Goal: Information Seeking & Learning: Learn about a topic

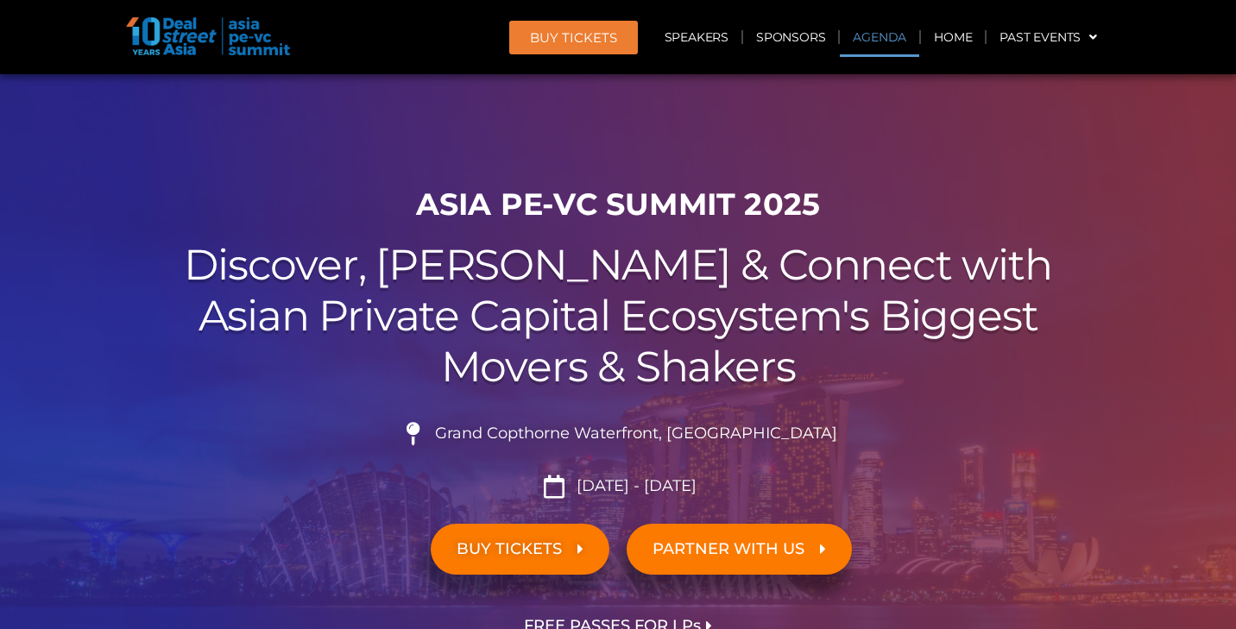
click at [881, 39] on link "Agenda" at bounding box center [879, 37] width 79 height 40
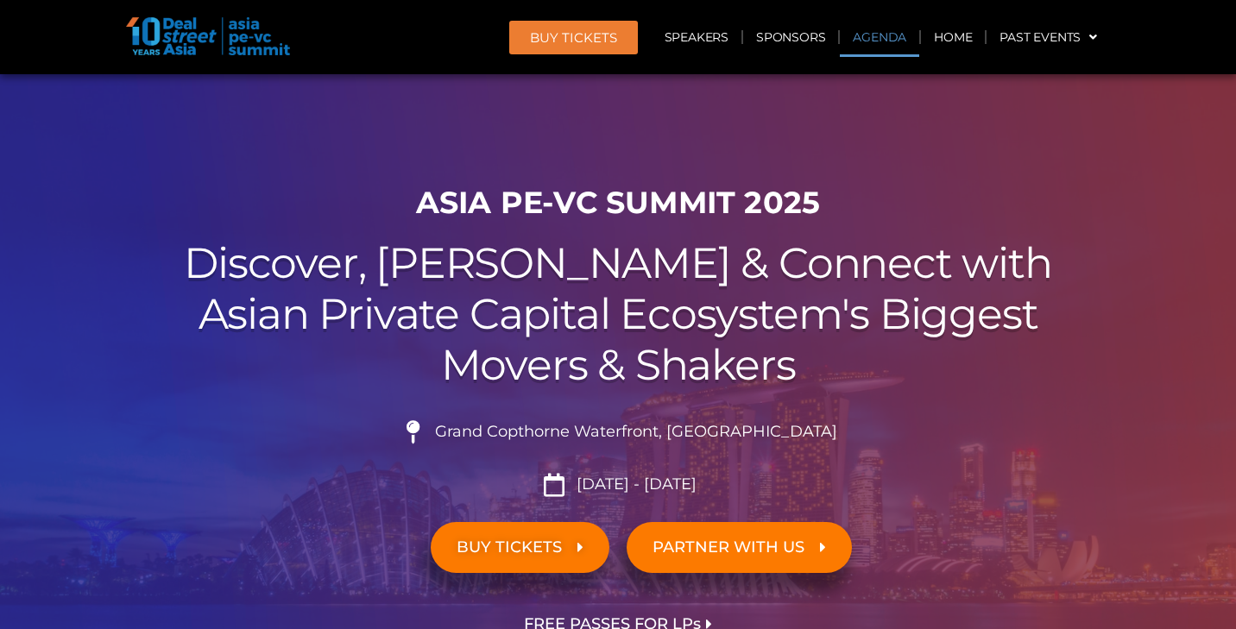
scroll to position [900, 0]
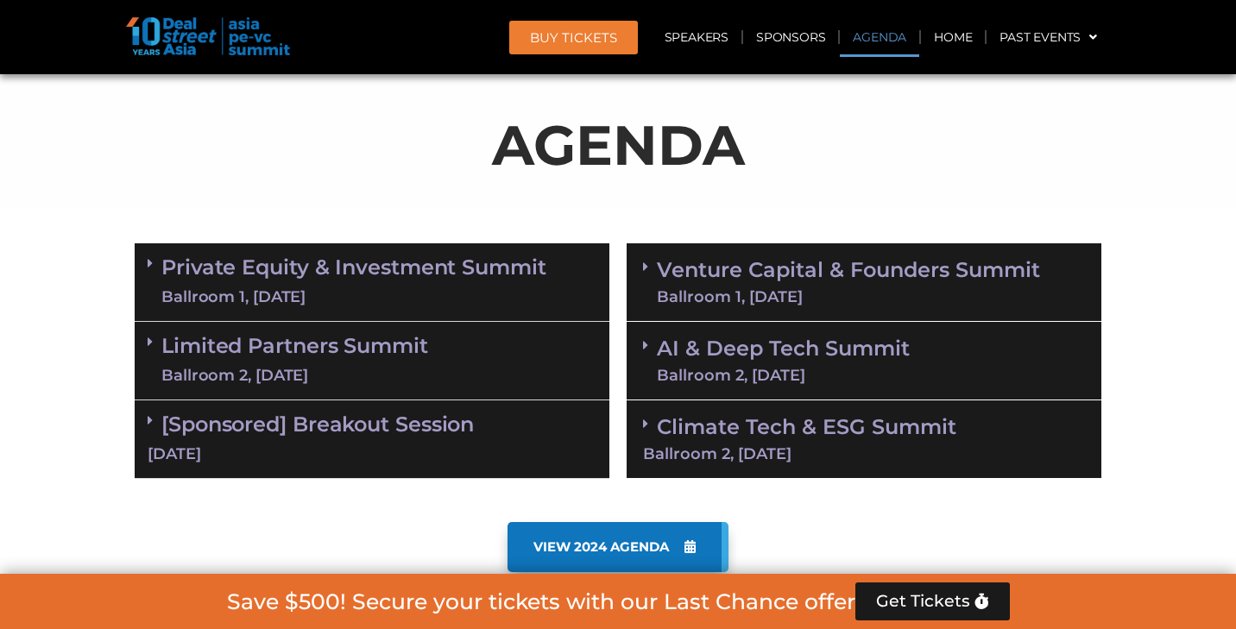
click at [393, 276] on link "Private Equity & Investment Summit Ballroom 1, [DATE]" at bounding box center [353, 282] width 385 height 52
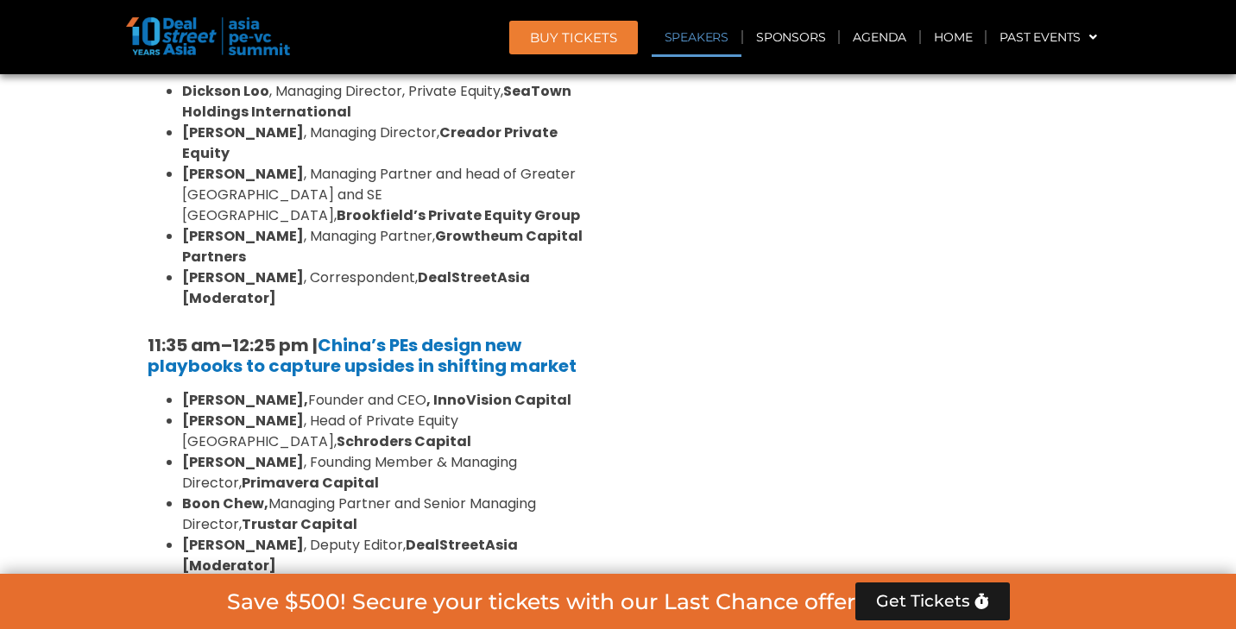
scroll to position [1761, 0]
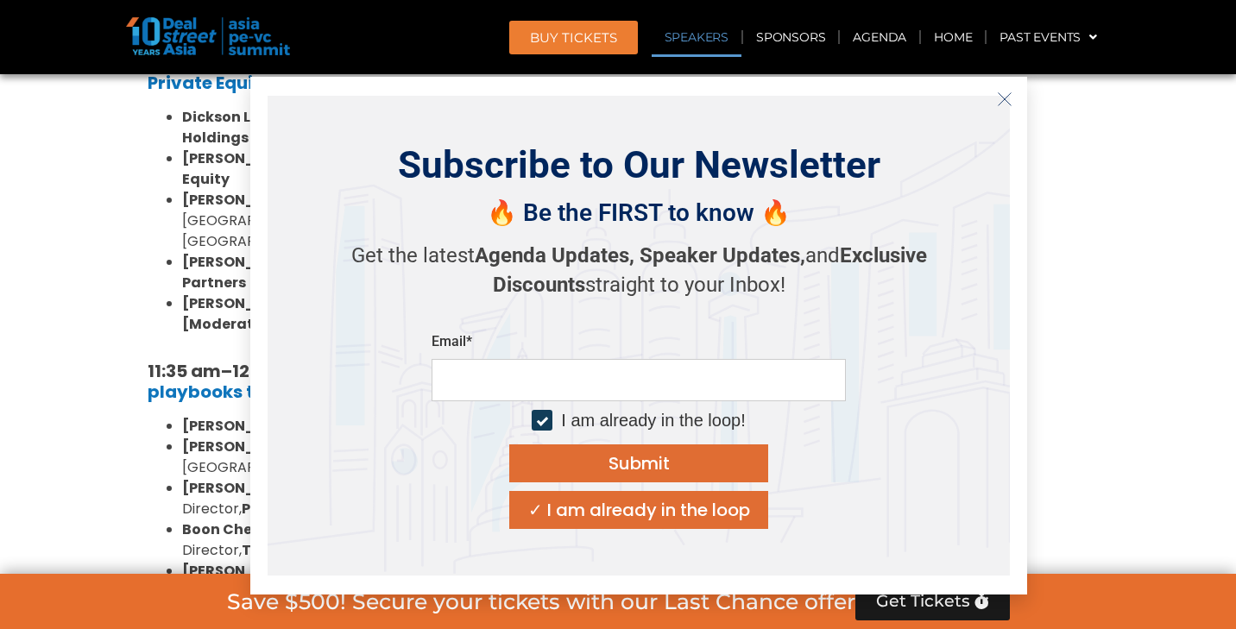
click at [1005, 95] on icon "Close" at bounding box center [1005, 99] width 16 height 16
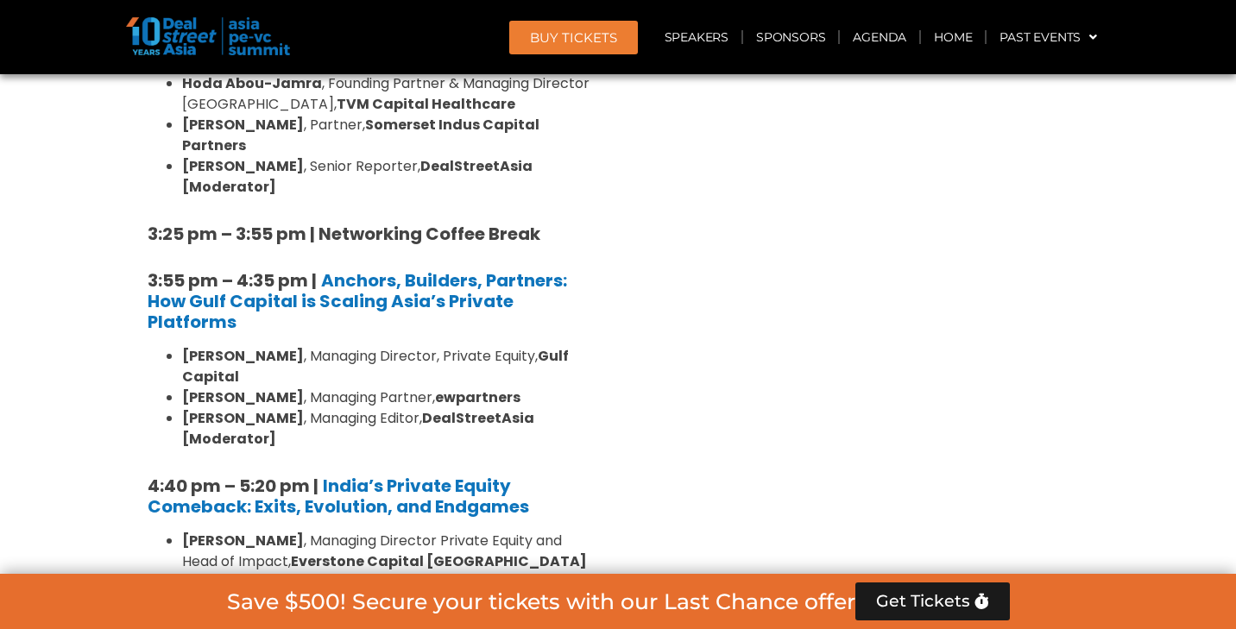
scroll to position [2827, 0]
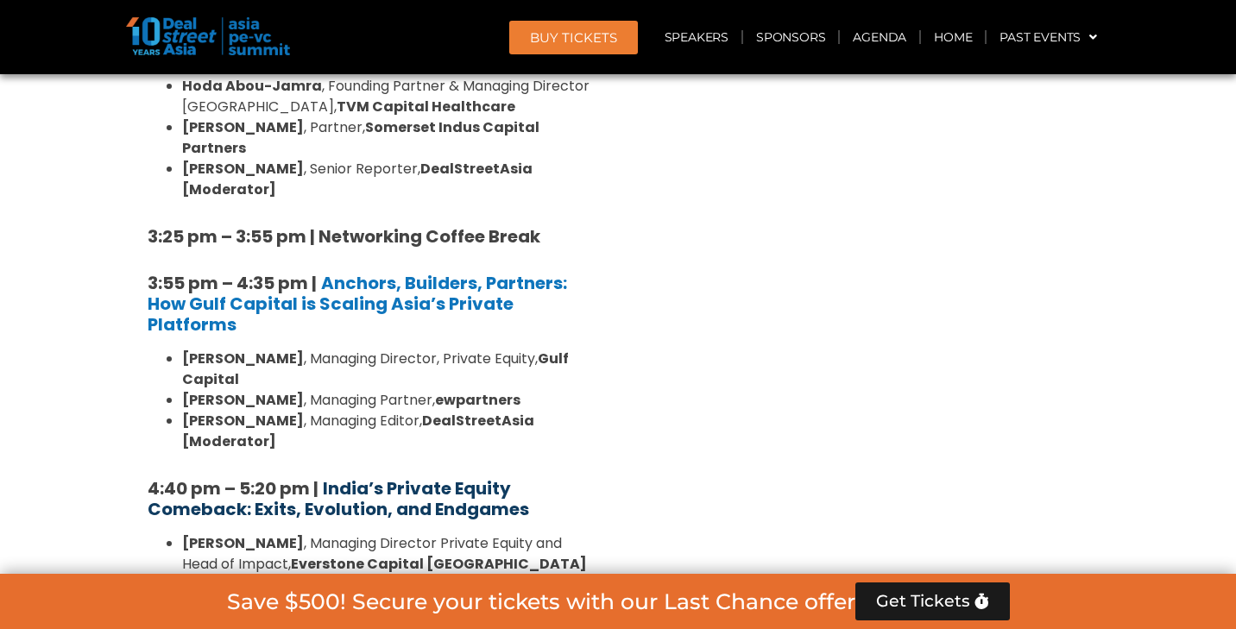
click at [483, 476] on strong "India’s Private Equity Comeback: Exits, Evolution, and Endgames" at bounding box center [338, 498] width 381 height 45
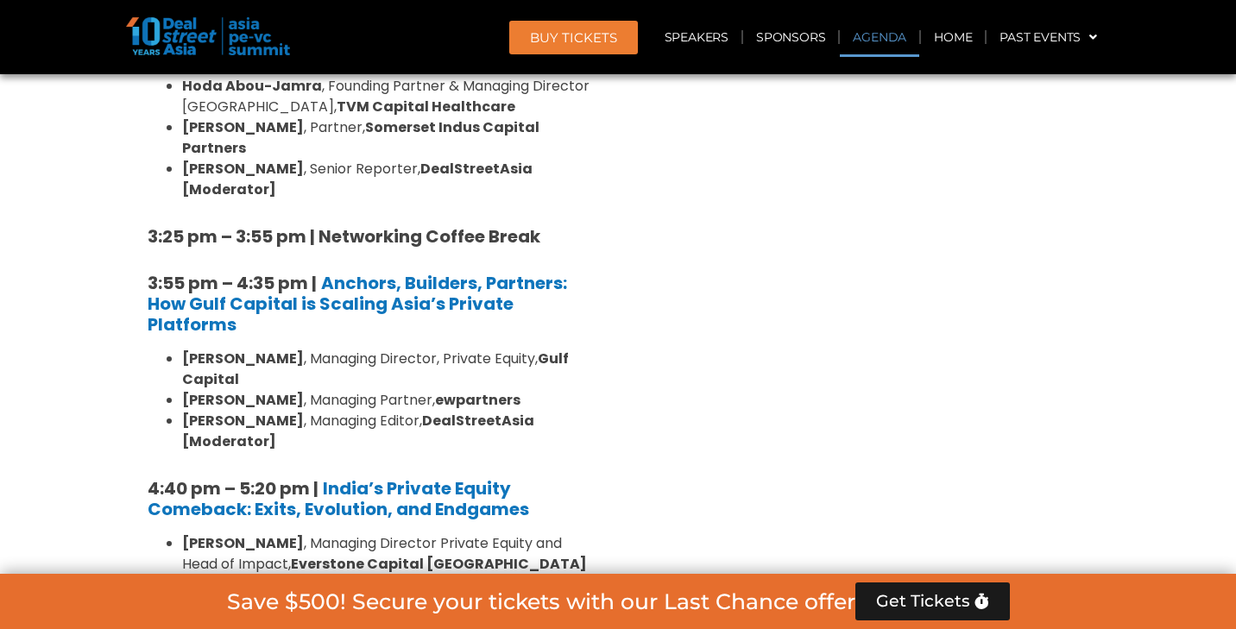
click at [872, 36] on link "Agenda" at bounding box center [879, 37] width 79 height 40
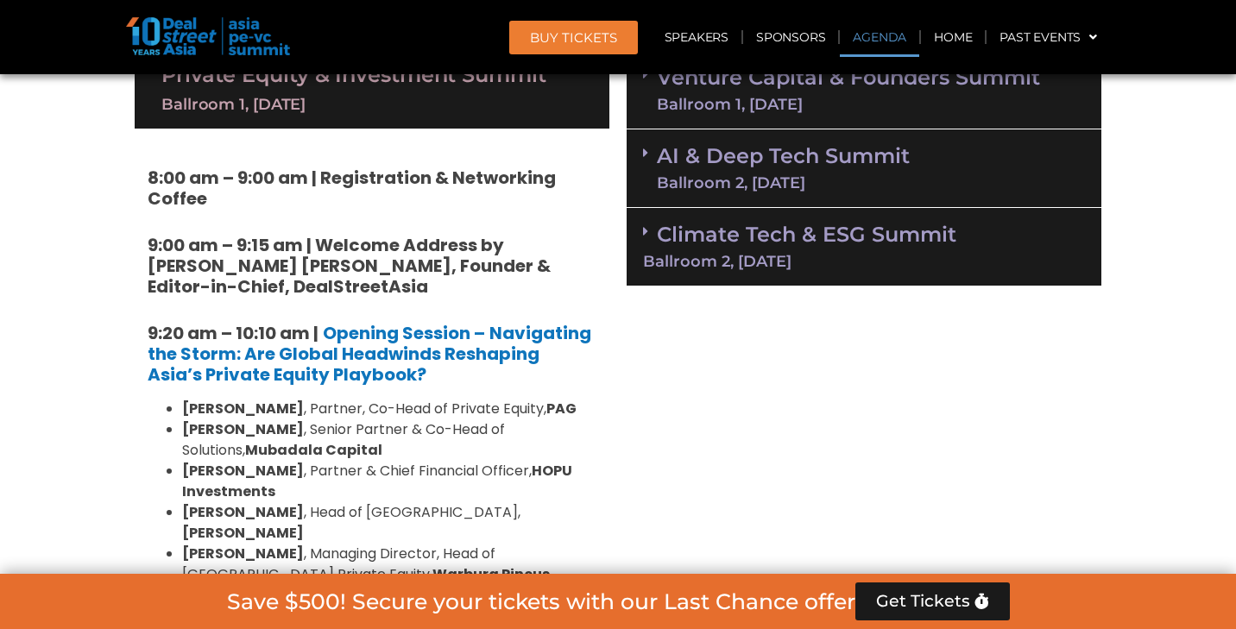
scroll to position [900, 0]
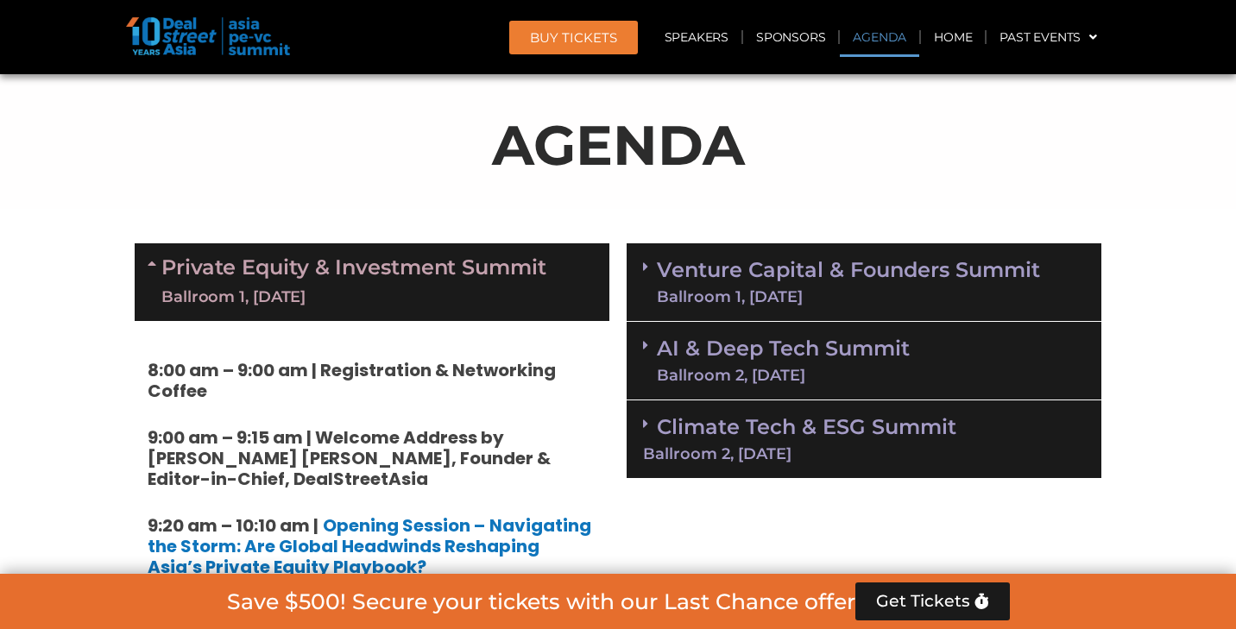
click at [856, 280] on link "Venture Capital & Founders​ Summit Ballroom 1, [DATE]" at bounding box center [848, 282] width 383 height 45
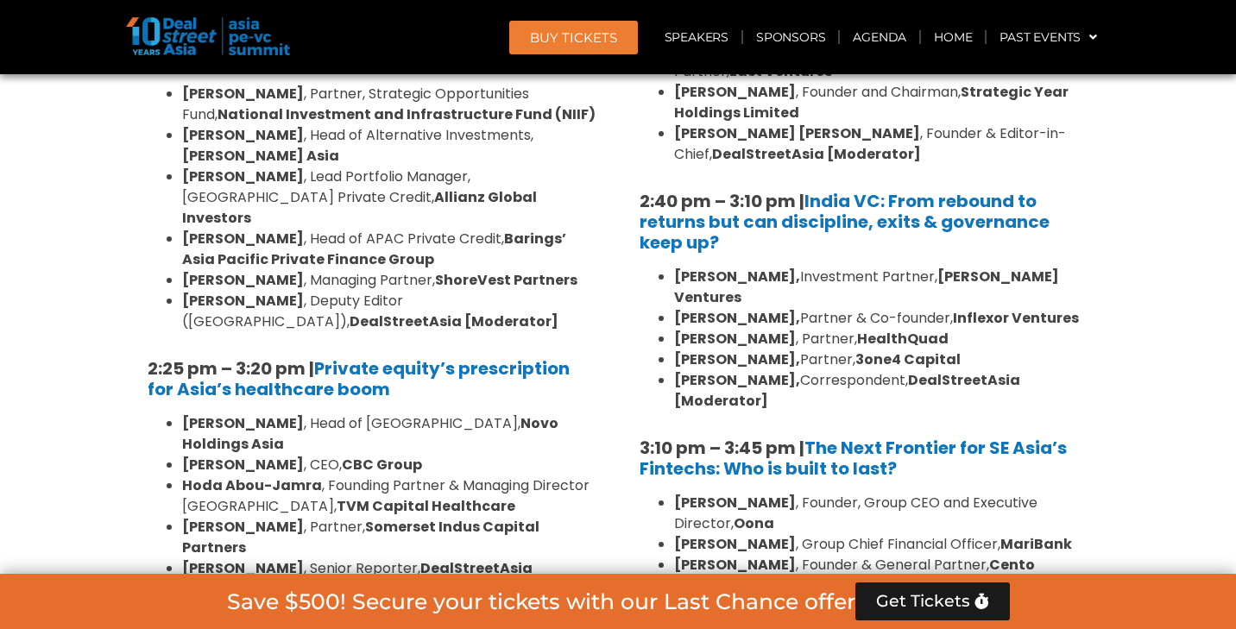
scroll to position [2429, 0]
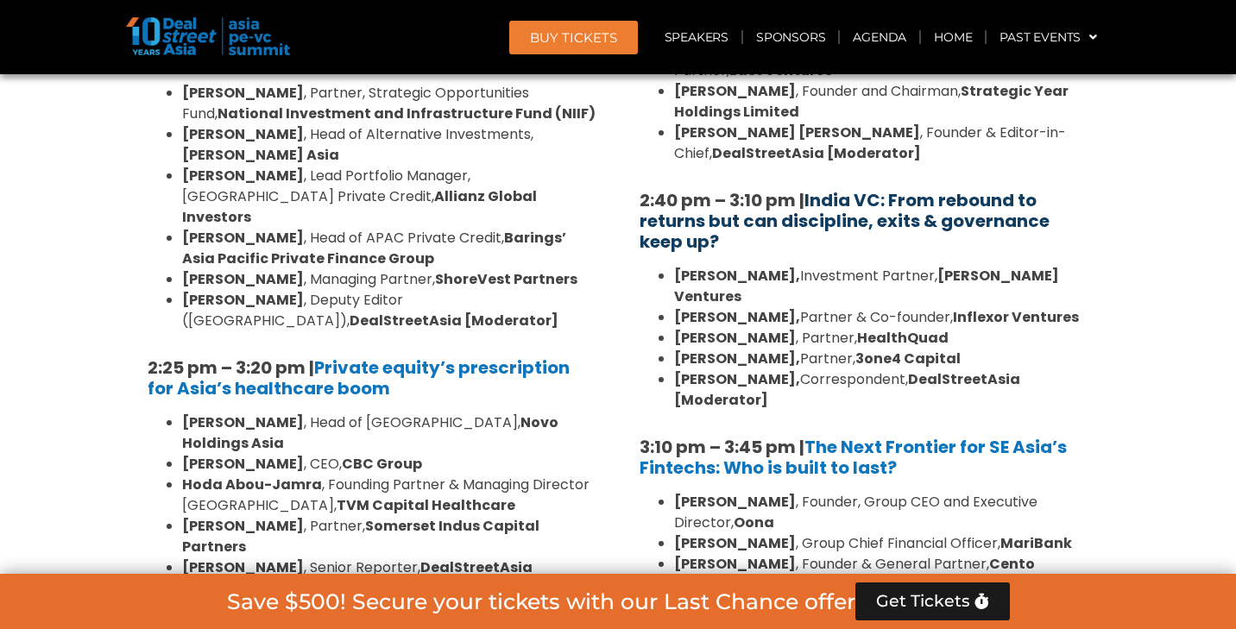
click at [911, 188] on link "India VC: From rebound to returns but can discipline, exits & governance keep u…" at bounding box center [845, 221] width 410 height 66
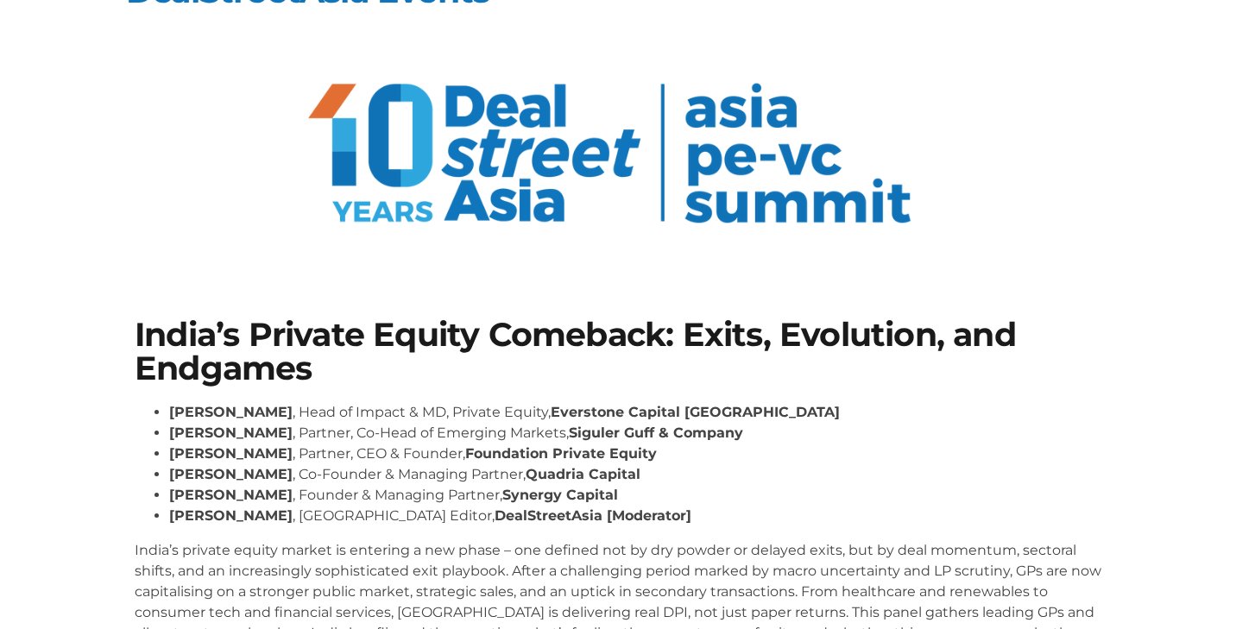
scroll to position [238, 0]
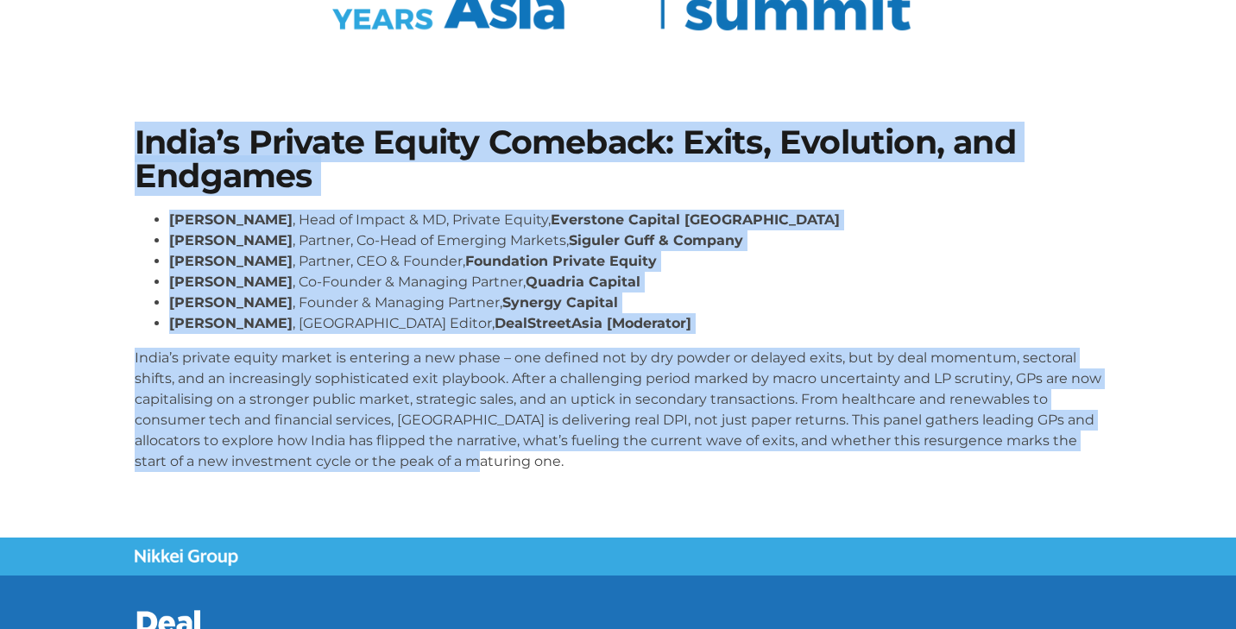
drag, startPoint x: 123, startPoint y: 118, endPoint x: 682, endPoint y: 461, distance: 655.1
click at [682, 461] on section "India’s Private Equity Comeback: Exits, Evolution, and Endgames [PERSON_NAME] ,…" at bounding box center [618, 305] width 1236 height 463
click at [1041, 104] on section "India’s Private Equity Comeback: Exits, Evolution, and Endgames Roshini Bakshi …" at bounding box center [618, 305] width 1236 height 463
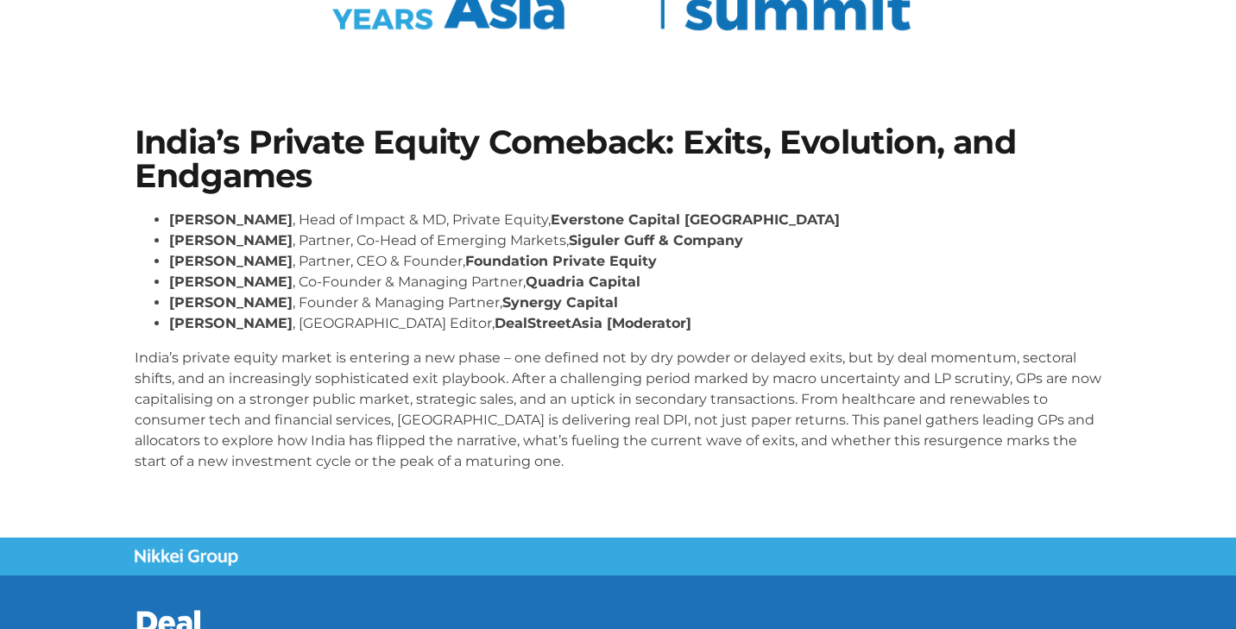
click at [1026, 90] on section "India’s Private Equity Comeback: Exits, Evolution, and Endgames Roshini Bakshi …" at bounding box center [618, 305] width 1236 height 463
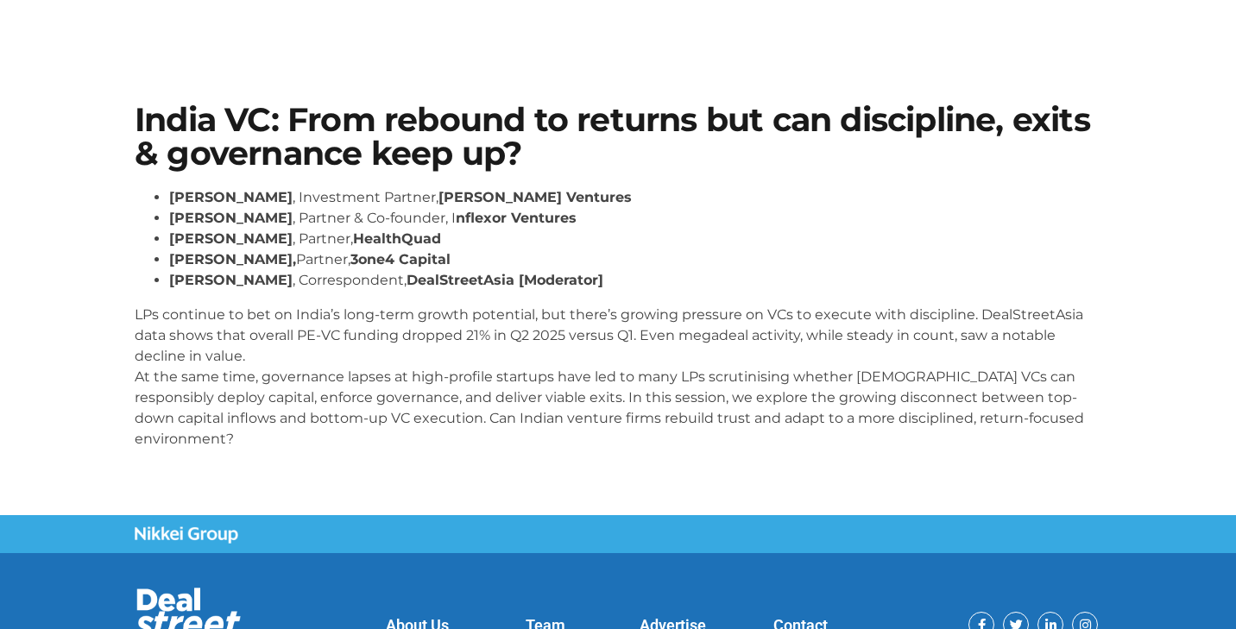
scroll to position [62, 0]
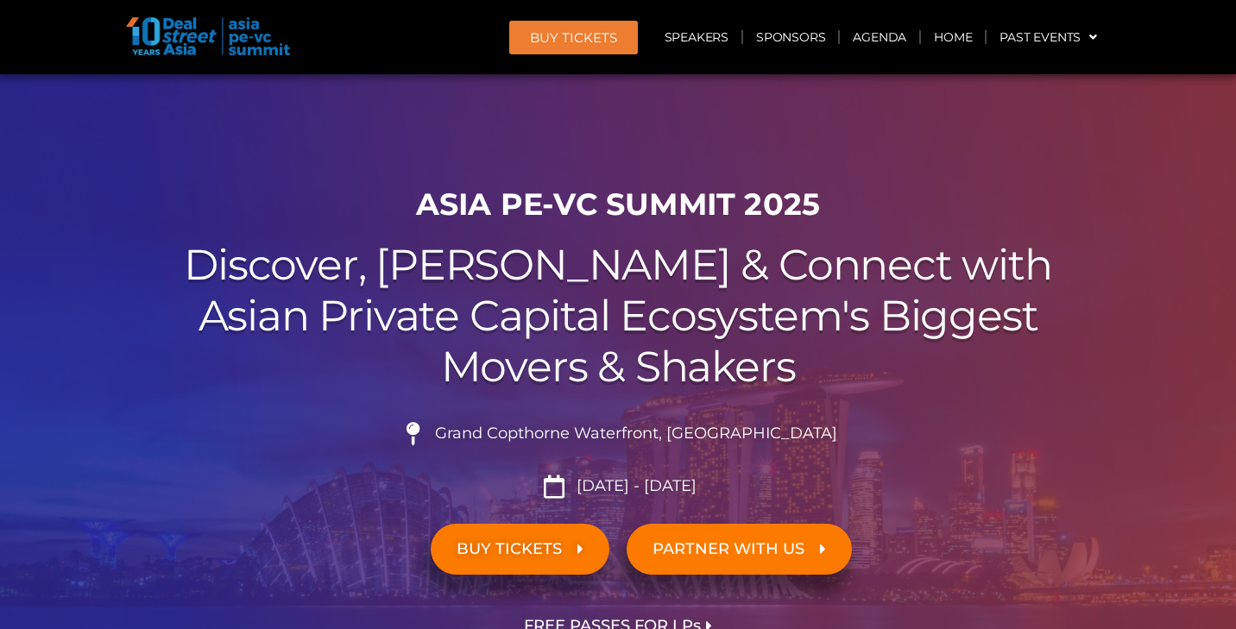
scroll to position [12423, 0]
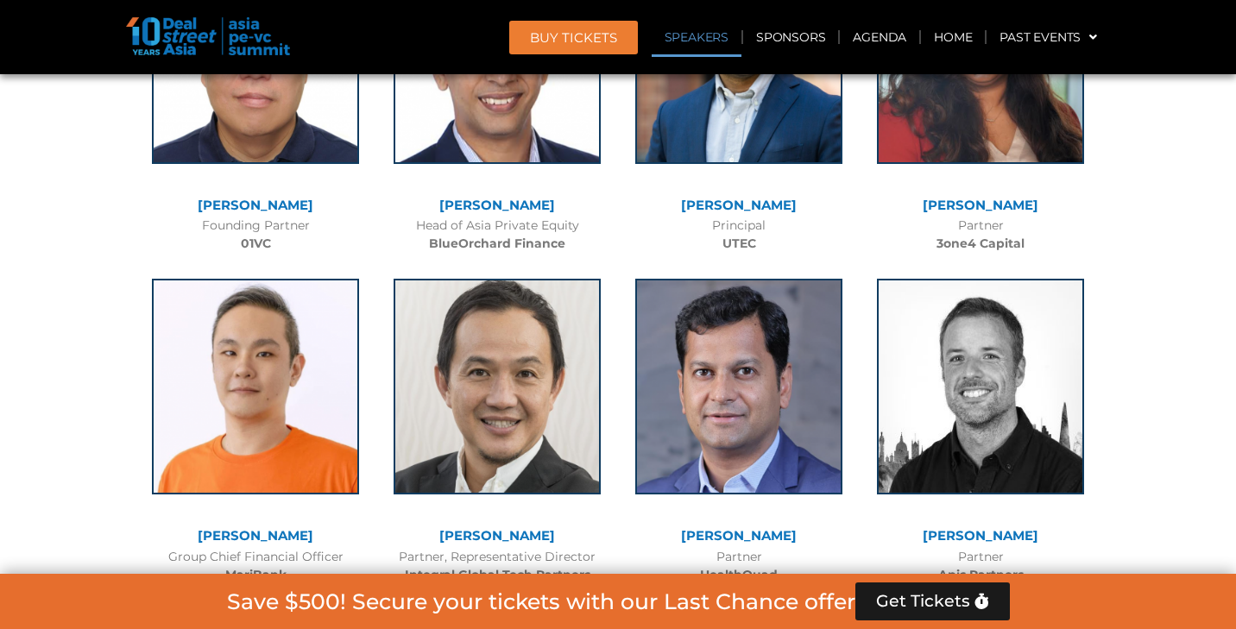
click at [709, 35] on link "Speakers" at bounding box center [697, 37] width 90 height 40
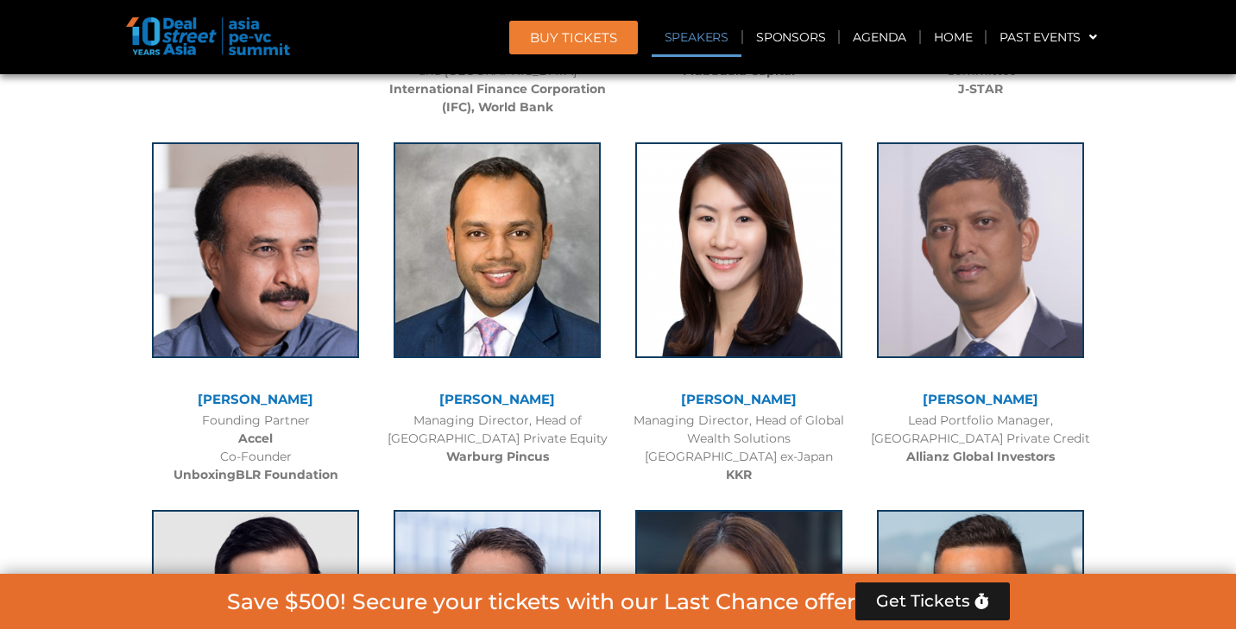
scroll to position [3922, 0]
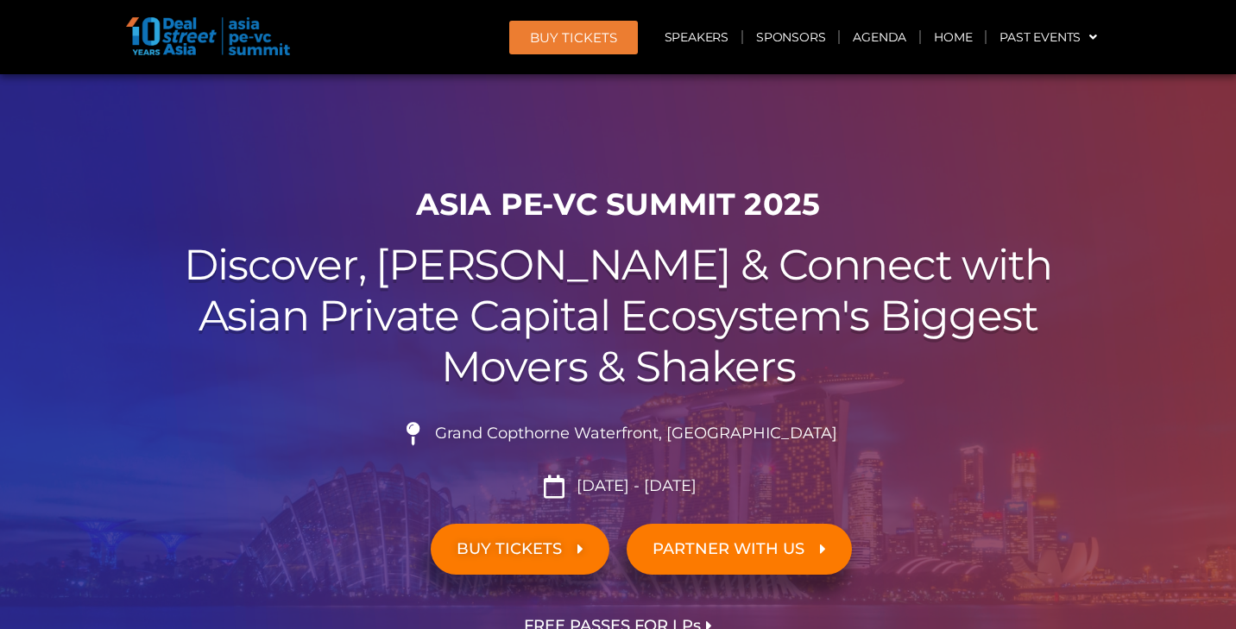
click at [901, 41] on link "Agenda" at bounding box center [879, 37] width 79 height 40
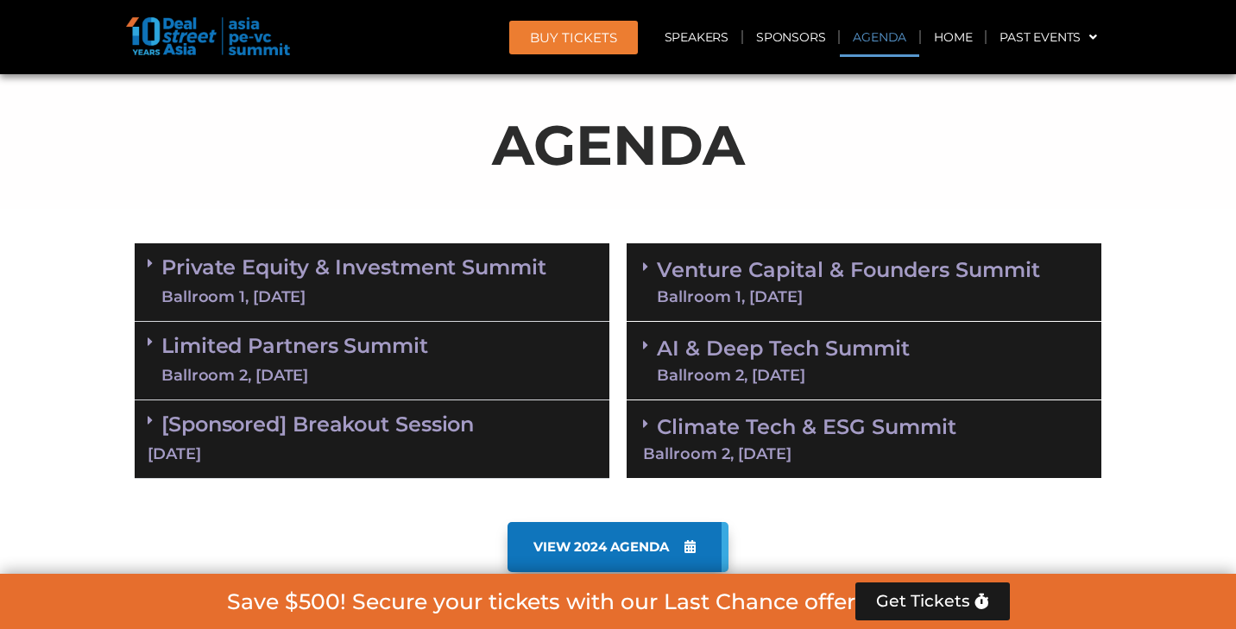
scroll to position [907, 0]
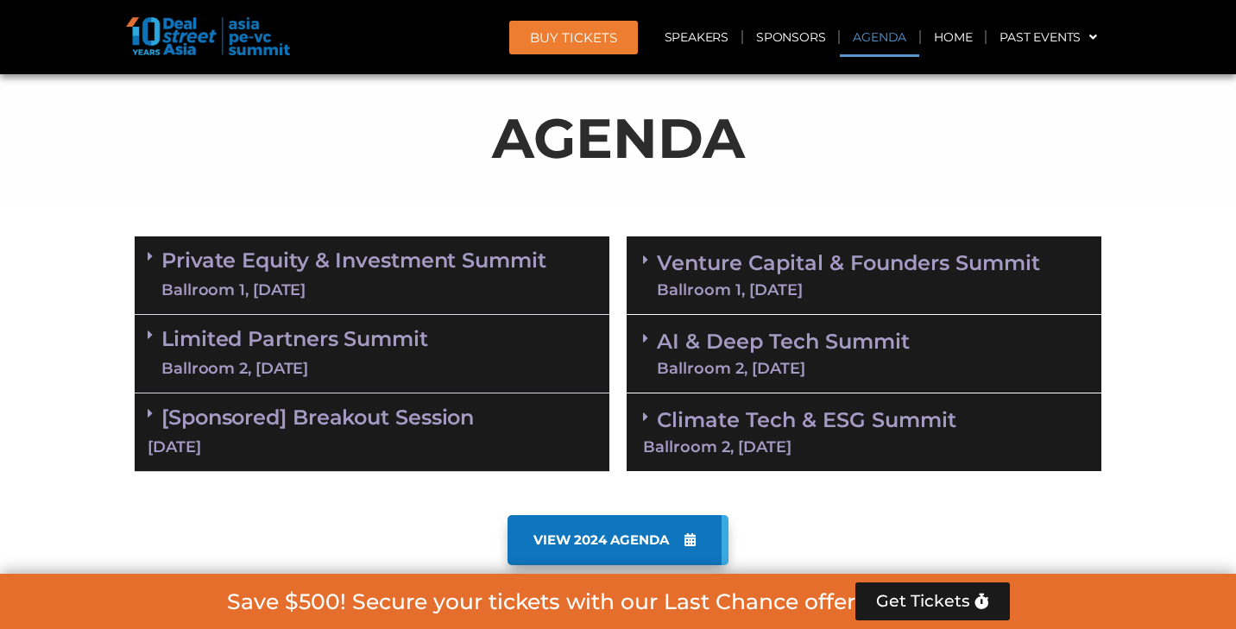
click at [845, 350] on link "AI & Deep Tech Summit Ballroom 2, [DATE]" at bounding box center [783, 353] width 253 height 45
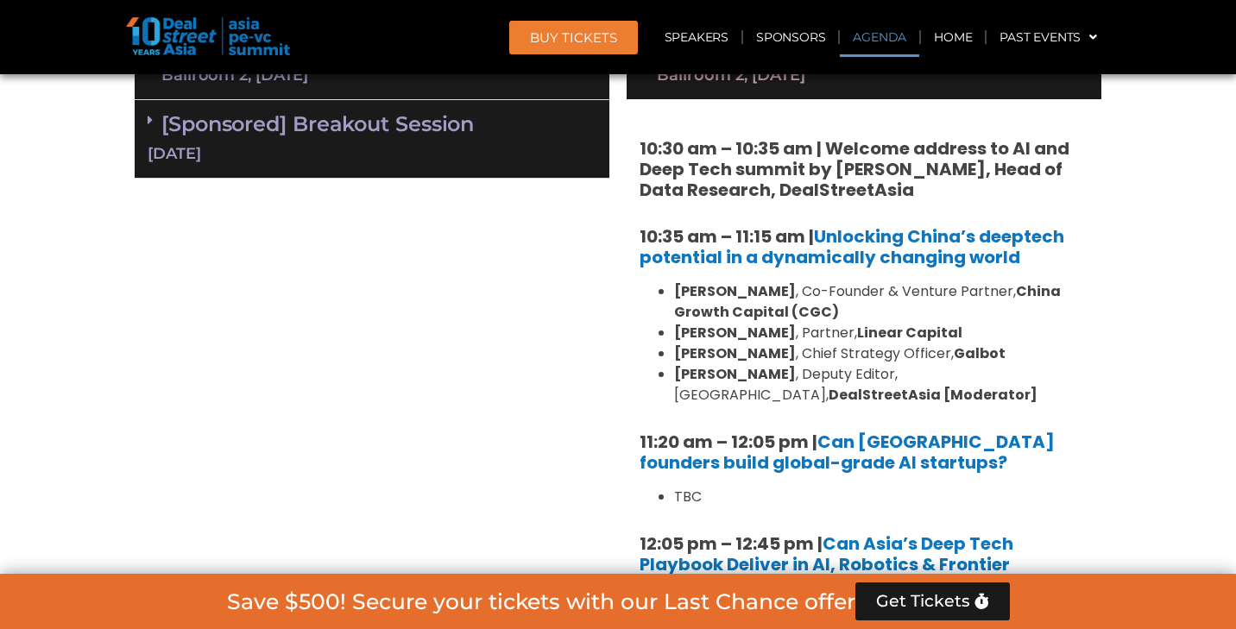
scroll to position [1213, 0]
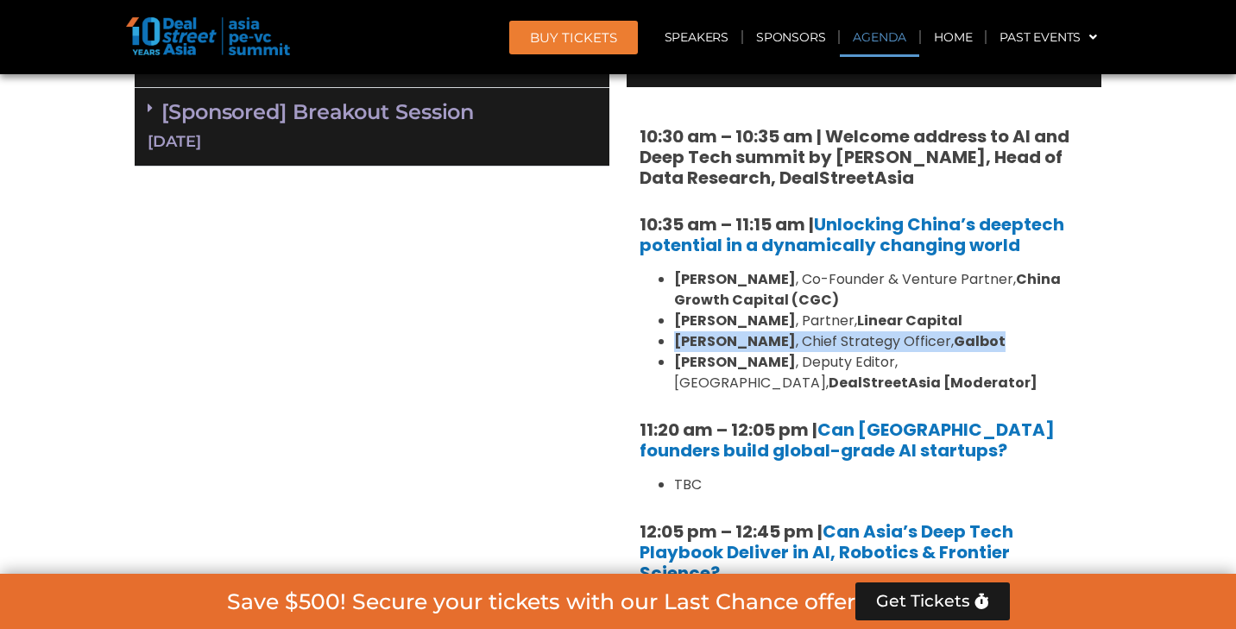
drag, startPoint x: 677, startPoint y: 339, endPoint x: 967, endPoint y: 336, distance: 290.0
click at [967, 336] on li "[PERSON_NAME] , Chief Strategy Officer, Galbot" at bounding box center [881, 341] width 414 height 21
copy li "[PERSON_NAME] , Chief Strategy Officer, Galbot"
